Goal: Task Accomplishment & Management: Use online tool/utility

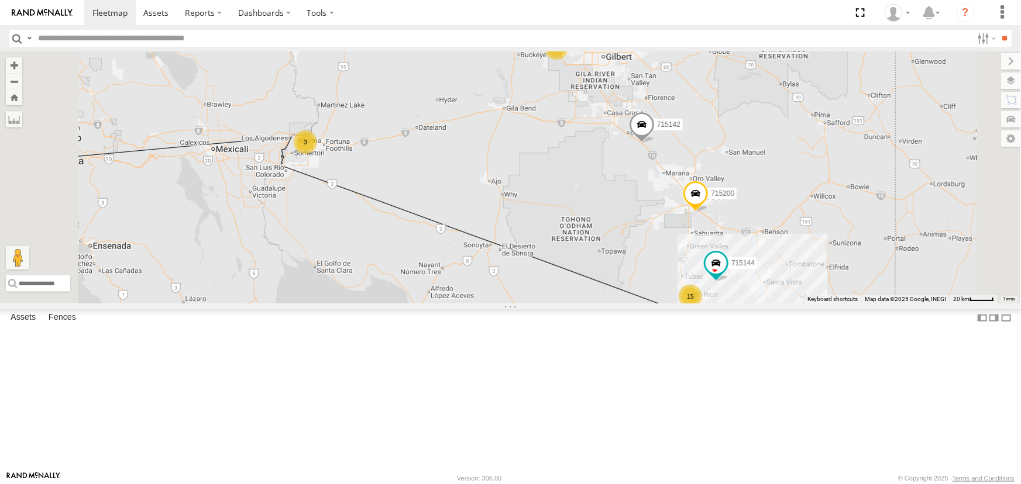
scroll to position [364, 0]
click at [0, 0] on div "F19-01 ([PERSON_NAME])" at bounding box center [0, 0] width 0 height 0
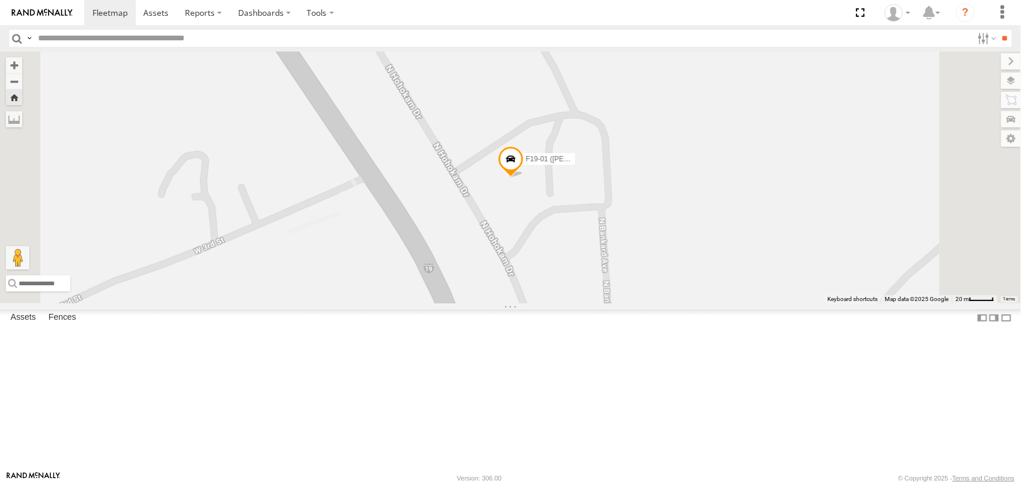
click at [0, 0] on link at bounding box center [0, 0] width 0 height 0
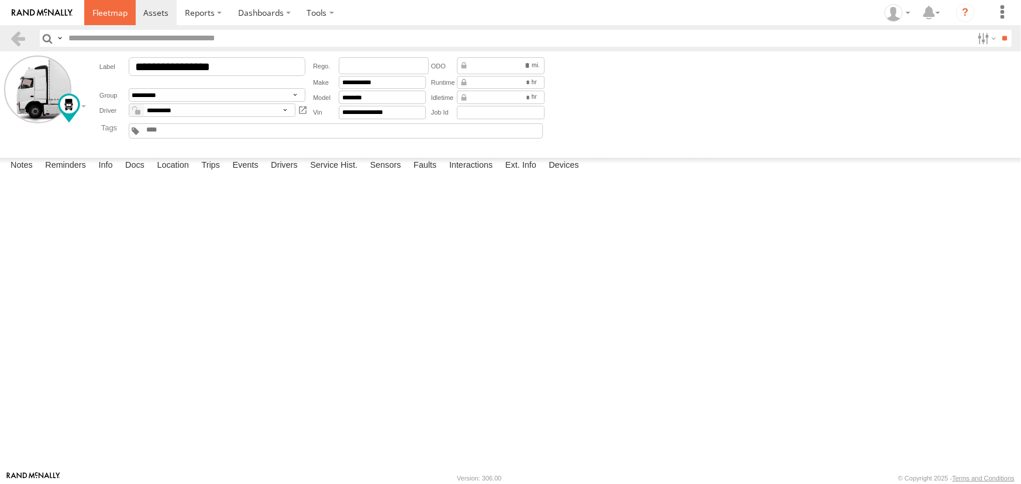
click at [116, 16] on span at bounding box center [109, 12] width 35 height 11
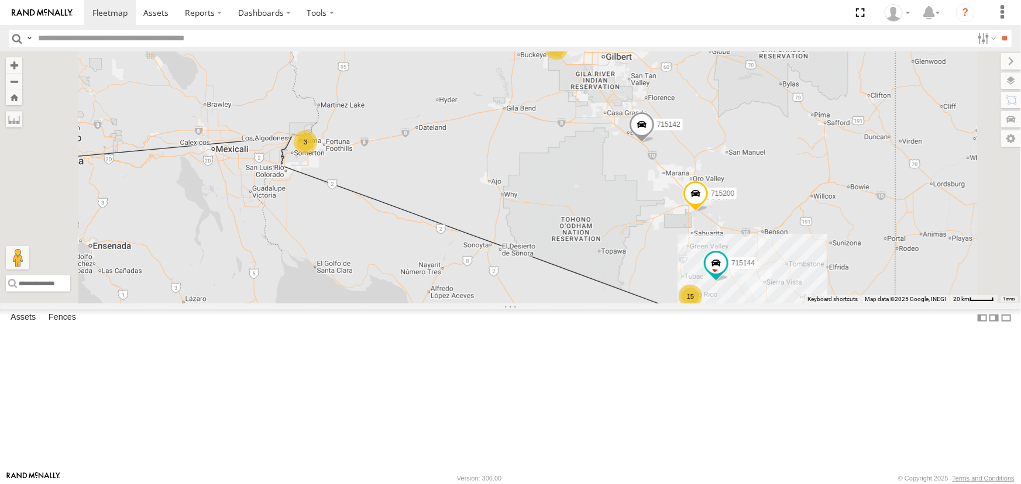
click at [0, 0] on div "715142" at bounding box center [0, 0] width 0 height 0
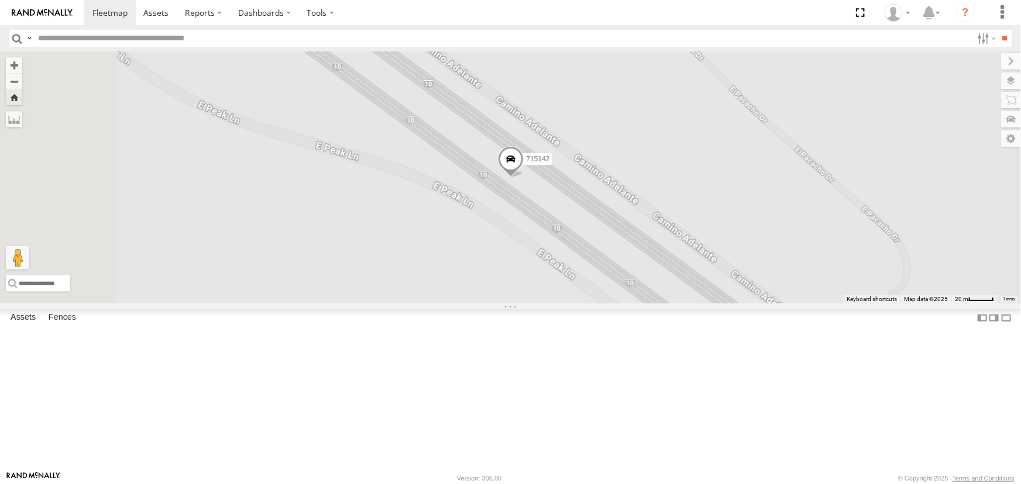
drag, startPoint x: 1013, startPoint y: 83, endPoint x: 984, endPoint y: 78, distance: 29.7
click at [1013, 82] on label at bounding box center [1011, 81] width 20 height 16
click at [0, 0] on span "Basemaps" at bounding box center [0, 0] width 0 height 0
click at [0, 0] on span "Satellite" at bounding box center [0, 0] width 0 height 0
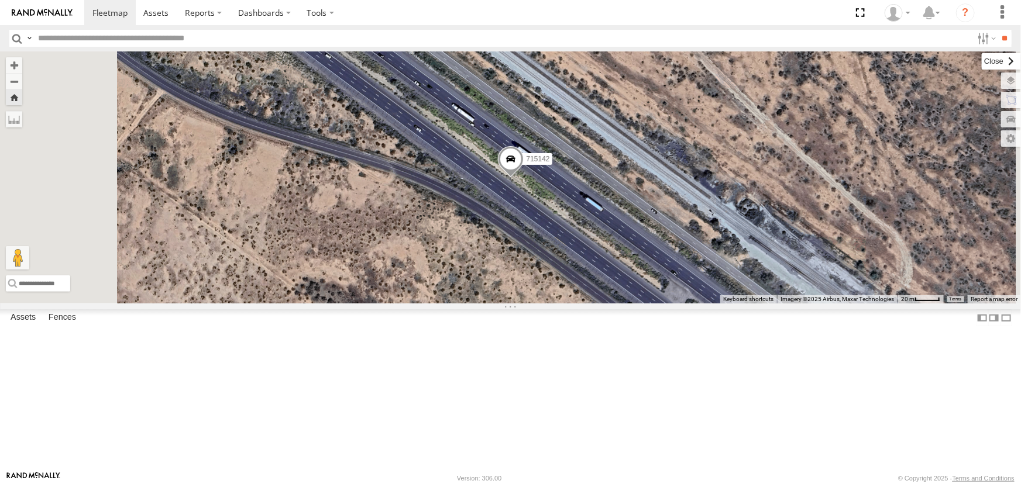
click at [982, 58] on label at bounding box center [1001, 61] width 39 height 16
click at [109, 9] on span at bounding box center [109, 12] width 35 height 11
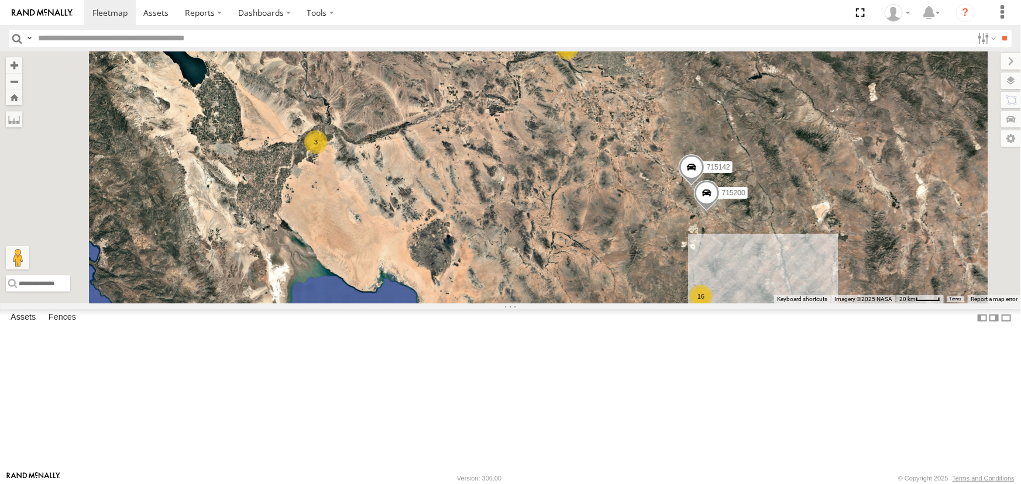
click at [0, 0] on div "715144" at bounding box center [0, 0] width 0 height 0
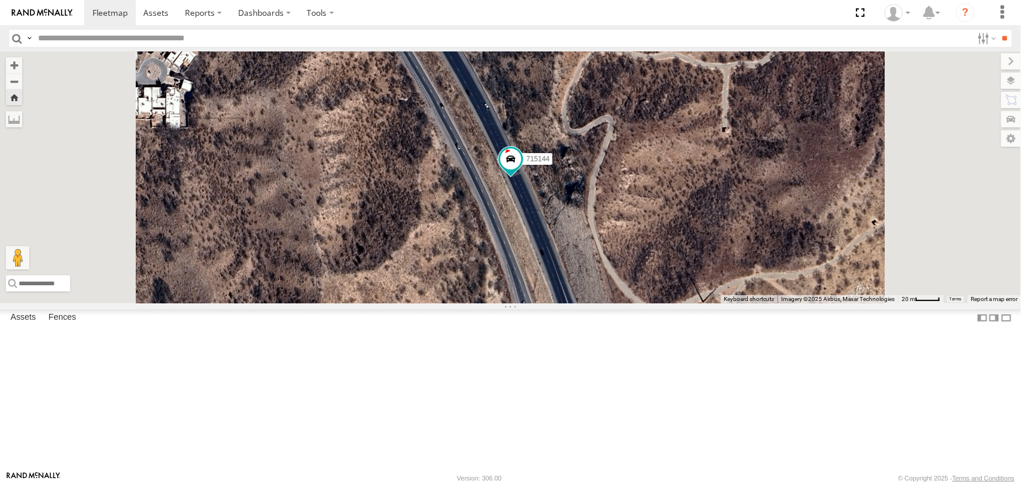
scroll to position [106, 0]
click at [0, 0] on div "715141" at bounding box center [0, 0] width 0 height 0
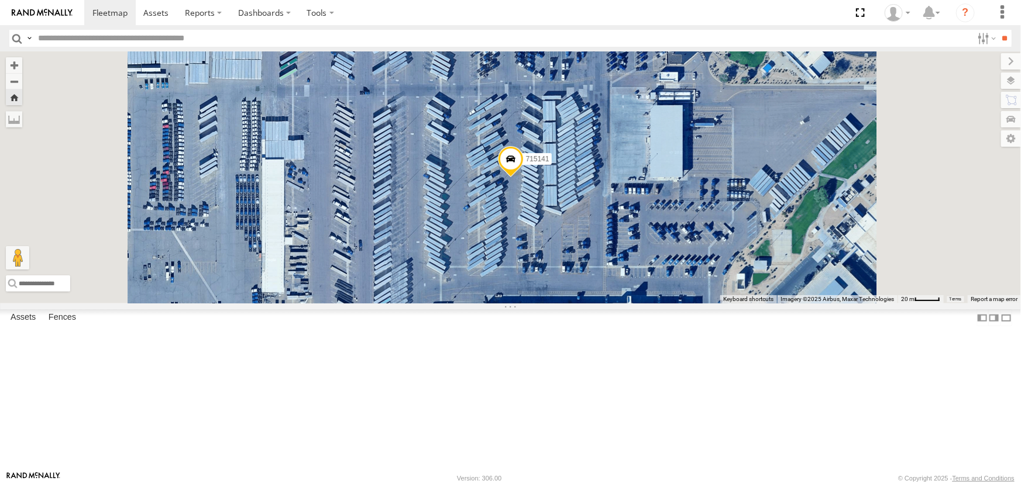
click at [0, 0] on div "All Assets" at bounding box center [0, 0] width 0 height 0
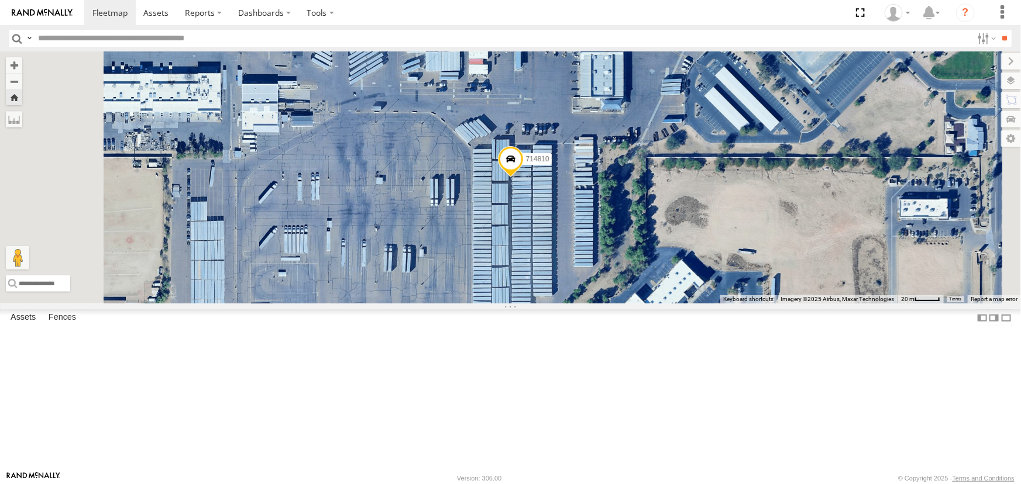
scroll to position [53, 0]
click at [0, 0] on div "All Assets" at bounding box center [0, 0] width 0 height 0
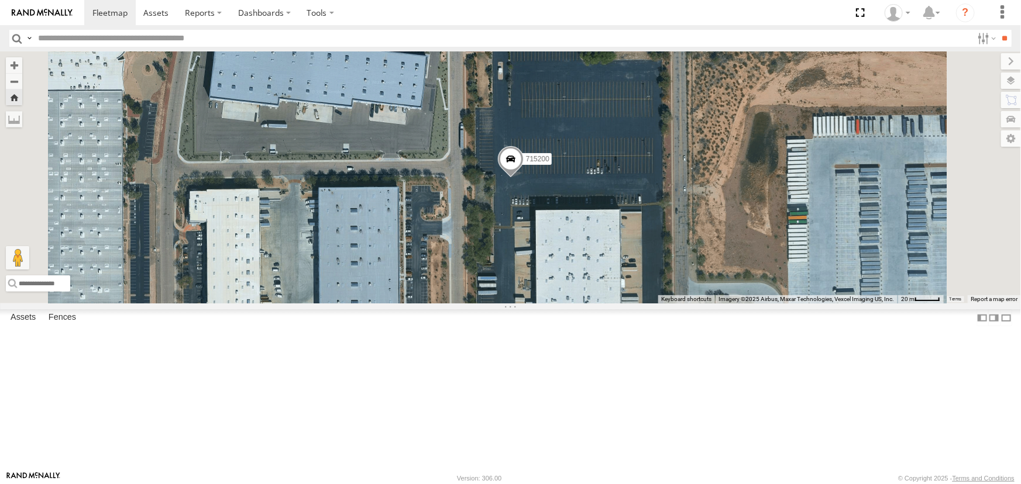
scroll to position [364, 0]
click at [108, 6] on link at bounding box center [109, 12] width 51 height 25
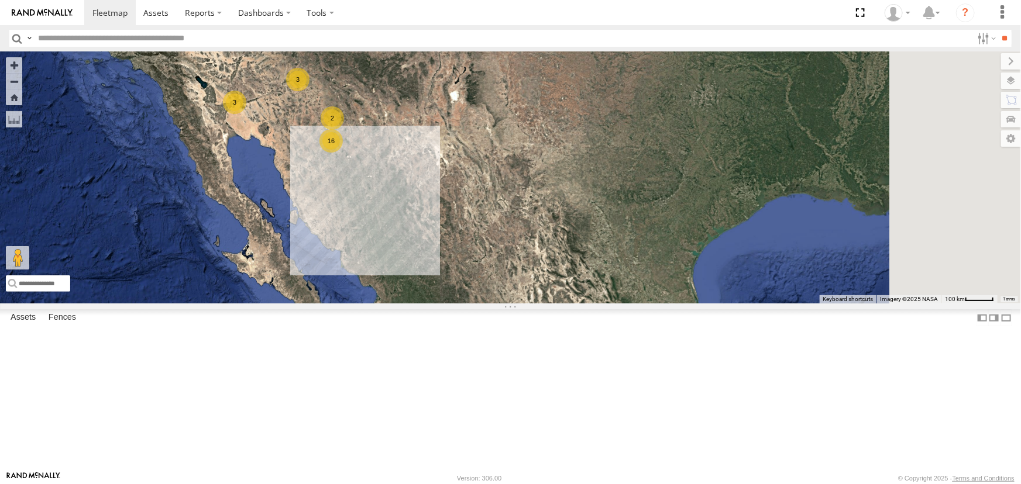
drag, startPoint x: 503, startPoint y: 321, endPoint x: 352, endPoint y: 257, distance: 163.5
click at [352, 257] on div "3 16 2 3" at bounding box center [510, 177] width 1021 height 252
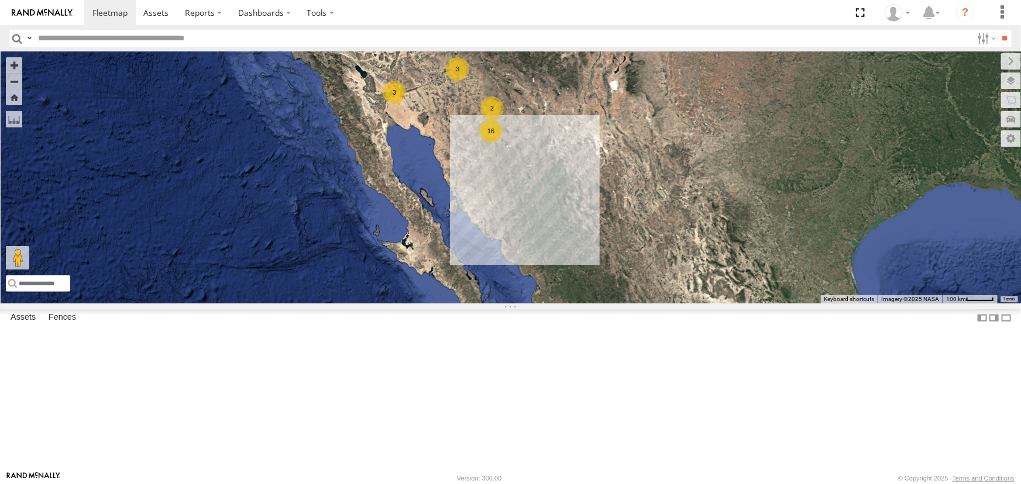
drag, startPoint x: 446, startPoint y: 322, endPoint x: 592, endPoint y: 312, distance: 146.0
click at [592, 304] on div "3 16 2 3" at bounding box center [510, 177] width 1021 height 252
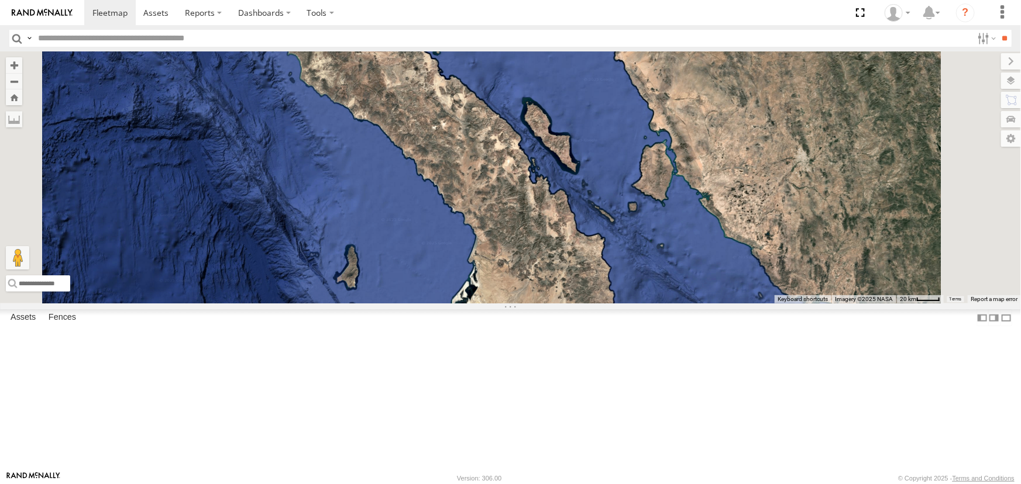
drag, startPoint x: 561, startPoint y: 266, endPoint x: 500, endPoint y: 347, distance: 101.9
click at [508, 304] on div at bounding box center [510, 177] width 1021 height 252
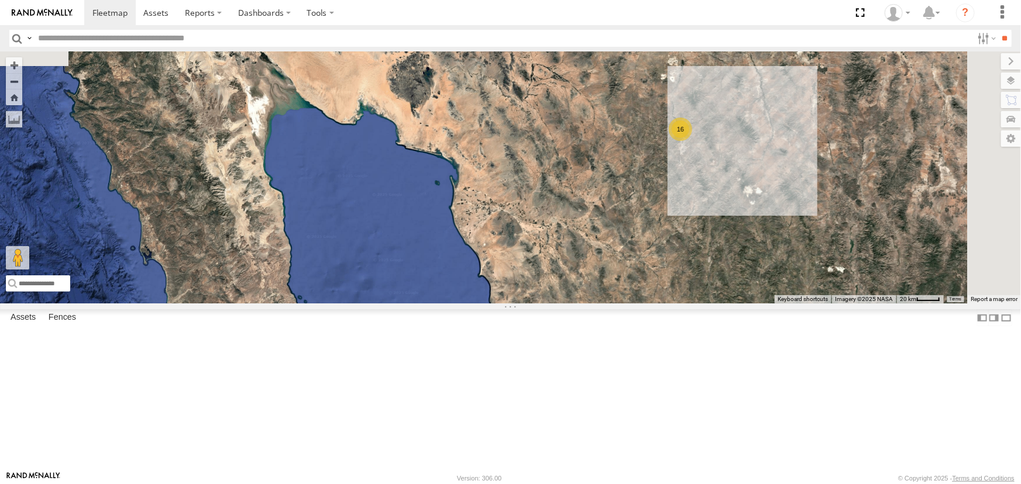
drag, startPoint x: 527, startPoint y: 253, endPoint x: 601, endPoint y: 449, distance: 209.4
click at [584, 304] on div "16 2" at bounding box center [510, 177] width 1021 height 252
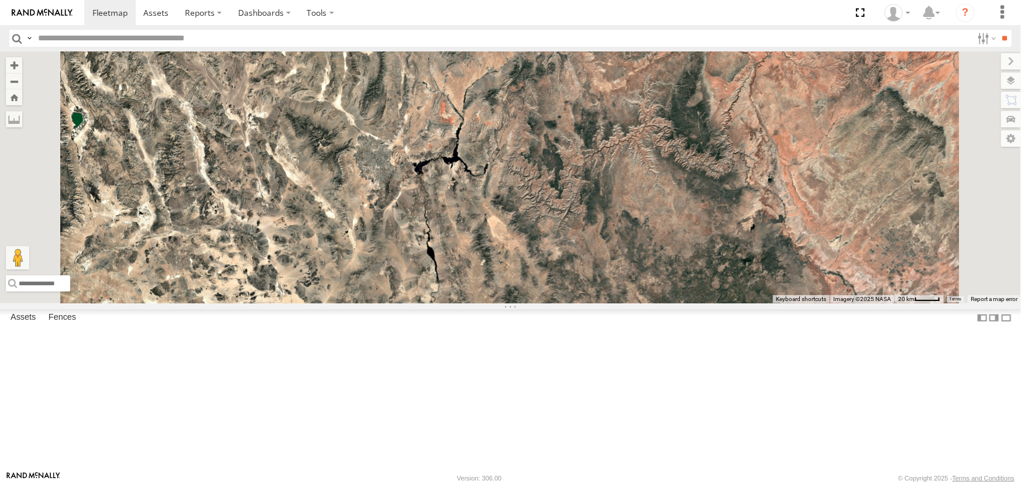
drag, startPoint x: 779, startPoint y: 409, endPoint x: 422, endPoint y: 261, distance: 386.3
click at [439, 281] on div "16 2" at bounding box center [510, 177] width 1021 height 252
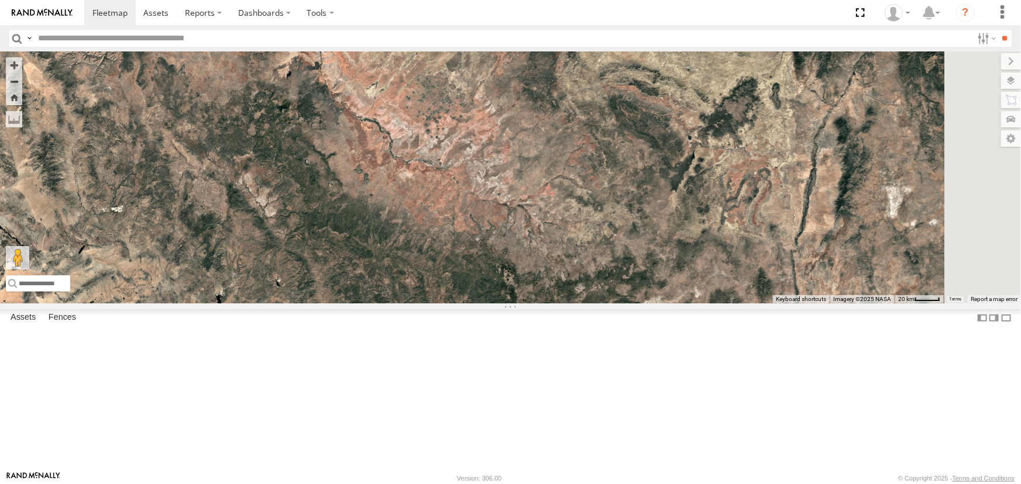
drag, startPoint x: 450, startPoint y: 307, endPoint x: 465, endPoint y: 161, distance: 145.8
click at [465, 161] on div "16 2" at bounding box center [510, 177] width 1021 height 252
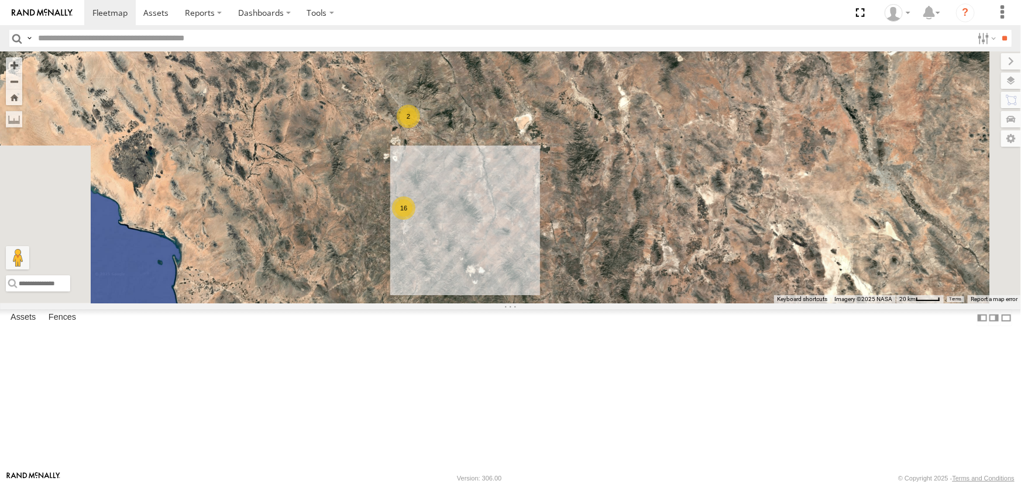
drag, startPoint x: 491, startPoint y: 279, endPoint x: 462, endPoint y: 246, distance: 44.4
click at [465, 255] on div "16 2 3" at bounding box center [510, 177] width 1021 height 252
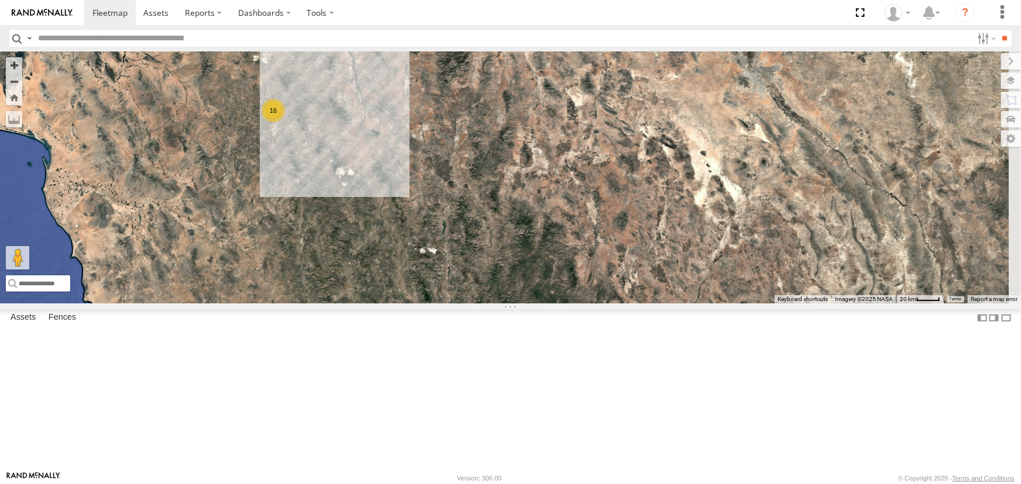
drag, startPoint x: 605, startPoint y: 363, endPoint x: 531, endPoint y: 271, distance: 117.8
click at [539, 287] on div "16 2 3" at bounding box center [510, 177] width 1021 height 252
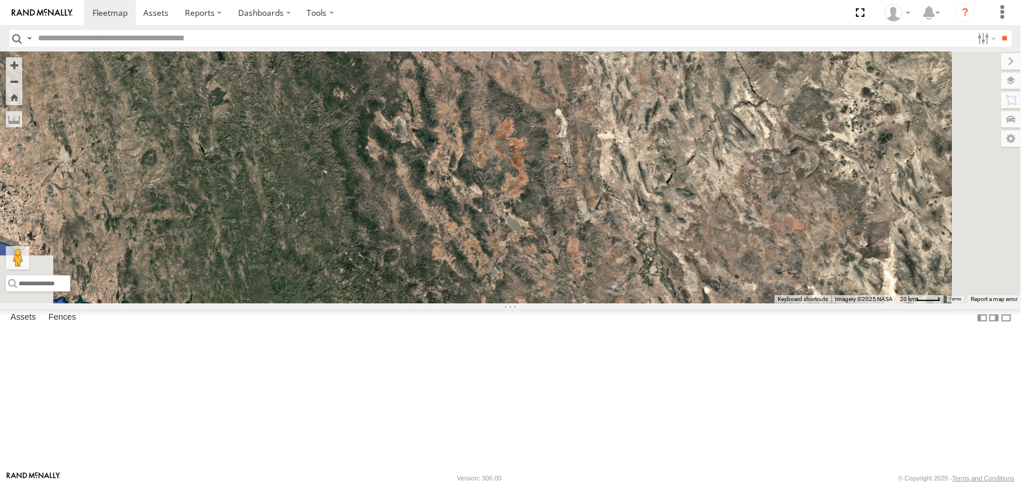
drag, startPoint x: 569, startPoint y: 354, endPoint x: 603, endPoint y: 286, distance: 76.1
click at [584, 294] on div "16 2 3" at bounding box center [510, 177] width 1021 height 252
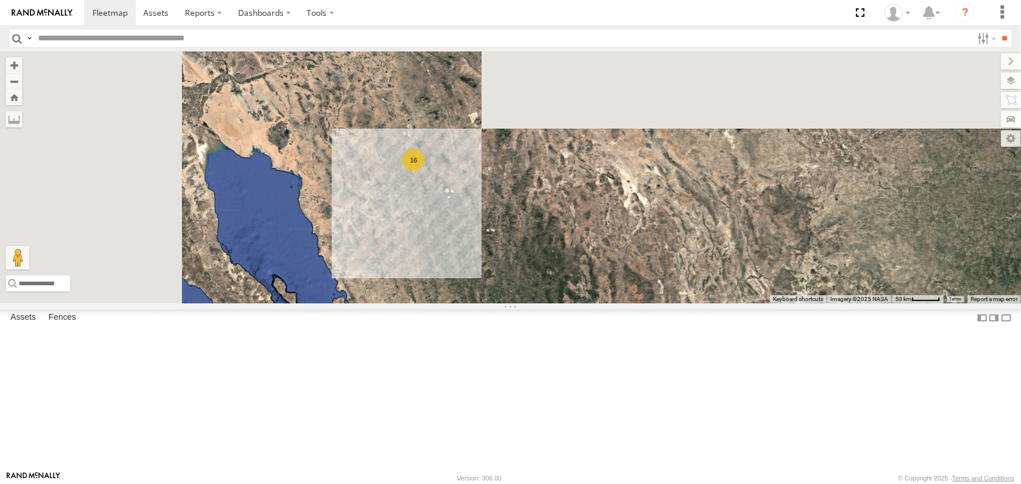
drag, startPoint x: 569, startPoint y: 456, endPoint x: 616, endPoint y: 509, distance: 70.8
click at [616, 484] on html at bounding box center [510, 242] width 1021 height 484
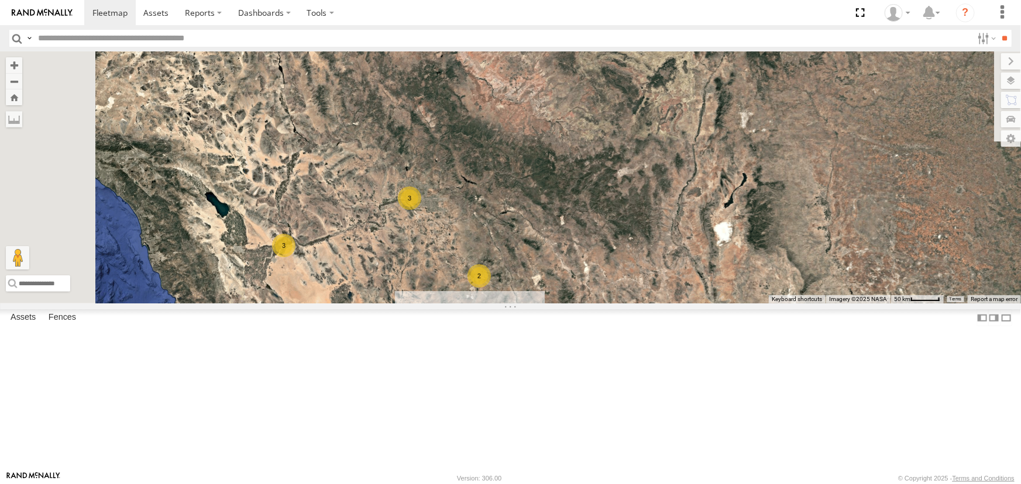
drag, startPoint x: 620, startPoint y: 378, endPoint x: 569, endPoint y: 368, distance: 51.9
click at [621, 304] on div "16 3 2 3" at bounding box center [510, 177] width 1021 height 252
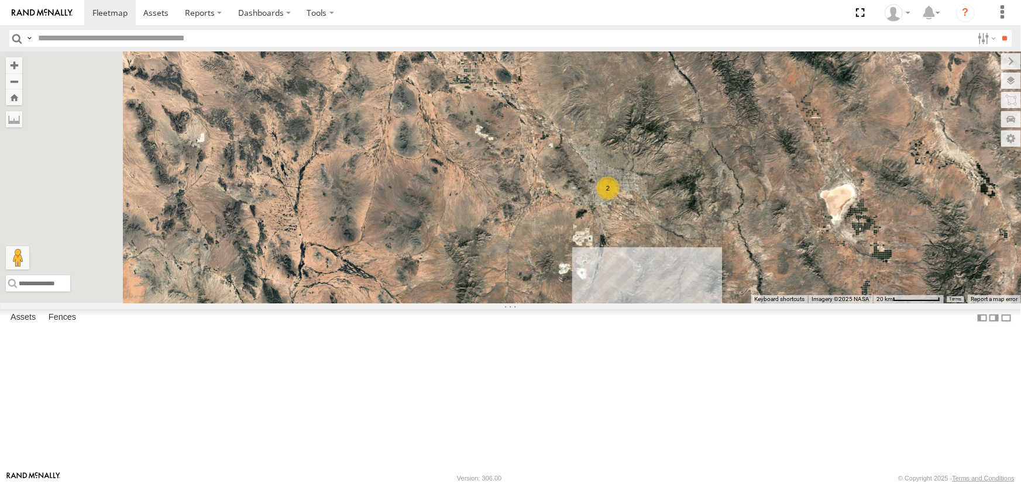
drag, startPoint x: 575, startPoint y: 356, endPoint x: 459, endPoint y: 199, distance: 195.3
click at [480, 226] on div "14 2 2" at bounding box center [510, 177] width 1021 height 252
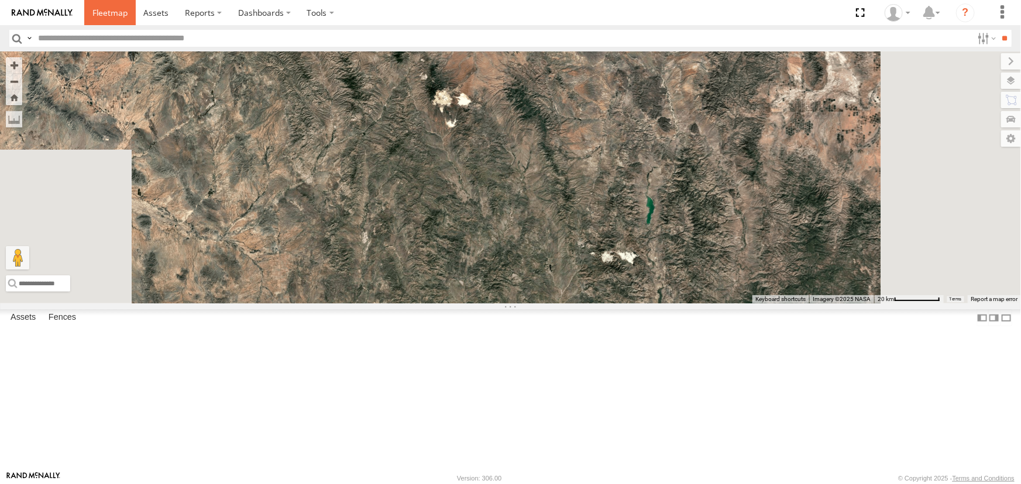
click at [115, 17] on span at bounding box center [109, 12] width 35 height 11
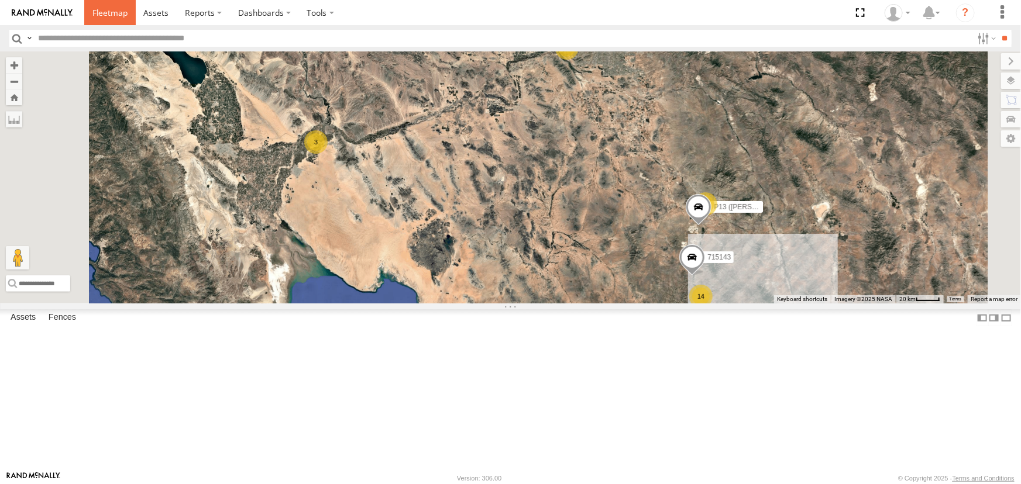
click at [115, 19] on link at bounding box center [109, 12] width 51 height 25
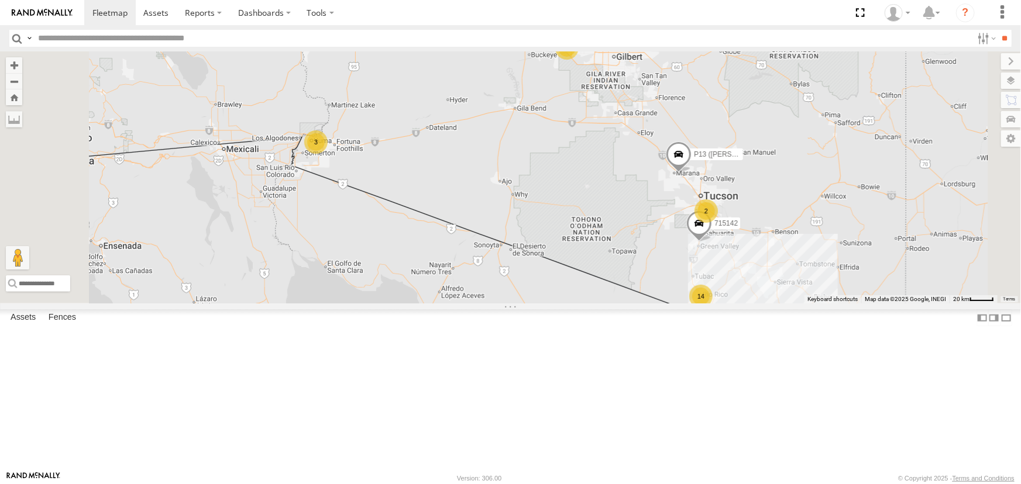
click at [0, 0] on div "715142" at bounding box center [0, 0] width 0 height 0
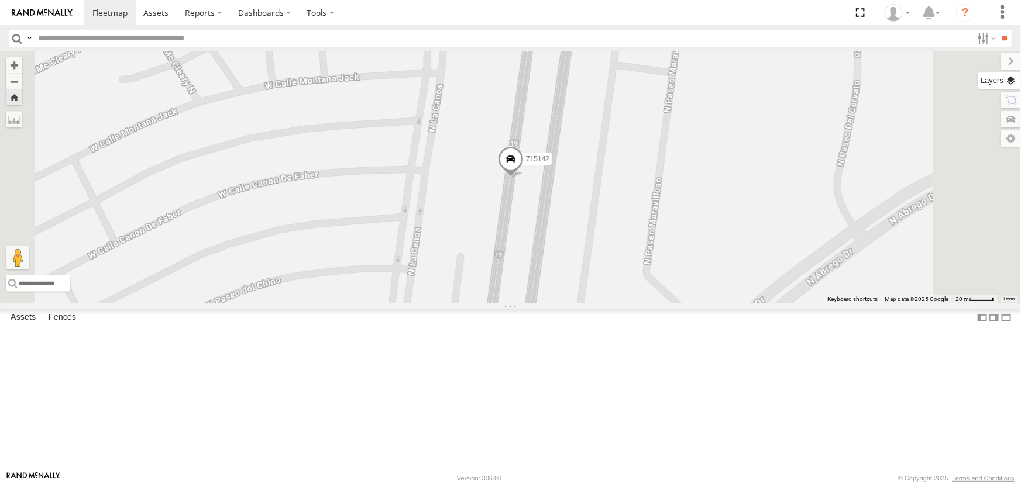
click at [1011, 85] on label at bounding box center [999, 81] width 43 height 16
click at [0, 0] on span "Basemaps" at bounding box center [0, 0] width 0 height 0
click at [0, 0] on span "Satellite" at bounding box center [0, 0] width 0 height 0
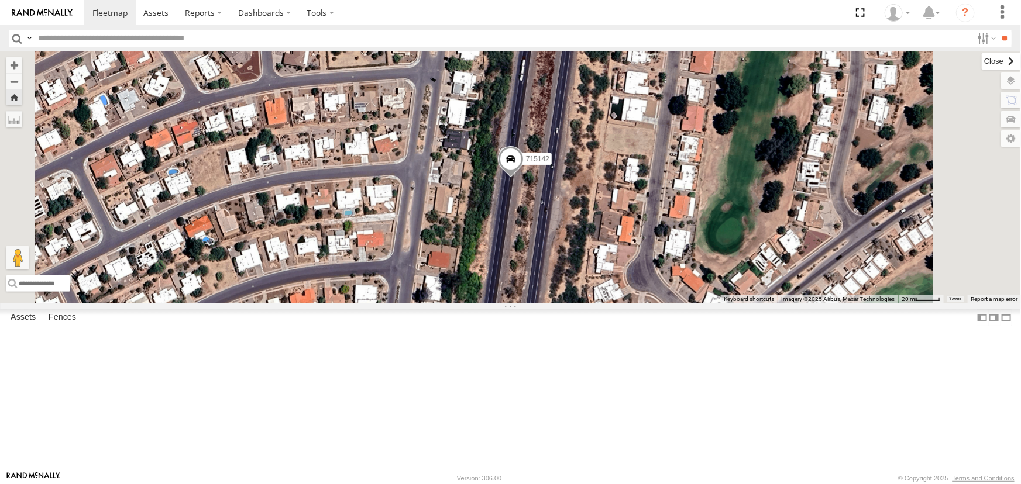
click at [982, 65] on label at bounding box center [1001, 61] width 39 height 16
